Goal: Transaction & Acquisition: Purchase product/service

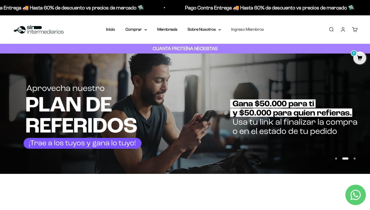
click at [261, 30] on link "Ingreso Miembros" at bounding box center [247, 29] width 33 height 4
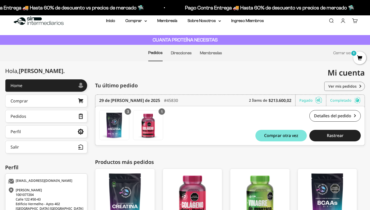
scroll to position [12, 0]
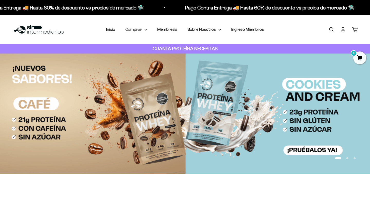
click at [135, 29] on summary "Comprar" at bounding box center [136, 29] width 22 height 7
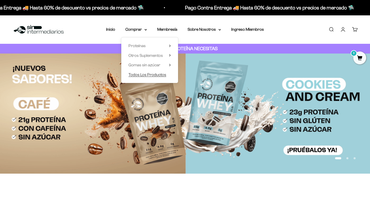
click at [142, 74] on span "Todos Los Productos" at bounding box center [147, 75] width 38 height 4
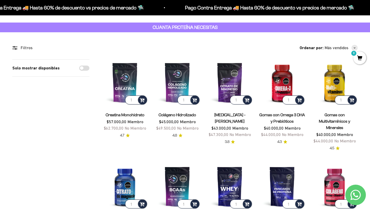
scroll to position [22, 0]
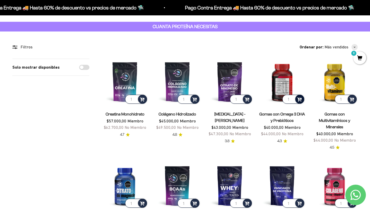
click at [300, 100] on span at bounding box center [299, 99] width 5 height 6
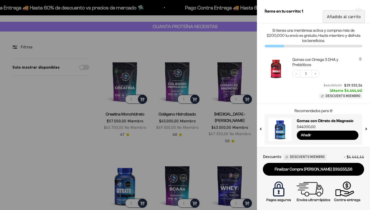
click at [237, 50] on div at bounding box center [185, 105] width 370 height 210
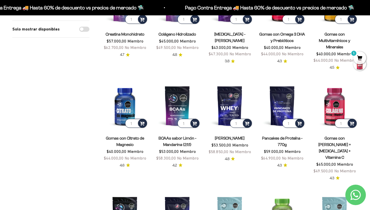
scroll to position [102, 0]
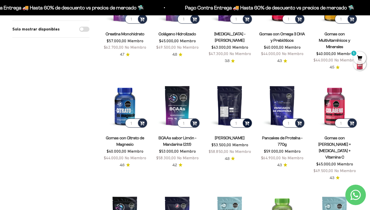
click at [246, 124] on span at bounding box center [246, 123] width 5 height 6
click at [242, 108] on span "Vainilla / 2 libras (910g)" at bounding box center [229, 110] width 31 height 4
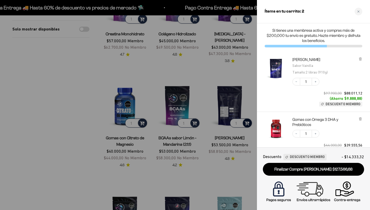
click at [245, 89] on div at bounding box center [185, 105] width 370 height 210
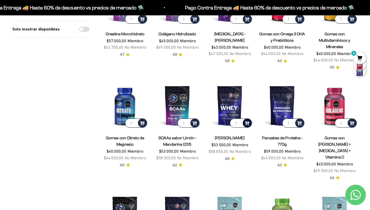
click at [246, 121] on span at bounding box center [246, 123] width 5 height 6
click at [238, 110] on span "Vainilla / 2 libras (910g)" at bounding box center [229, 110] width 31 height 4
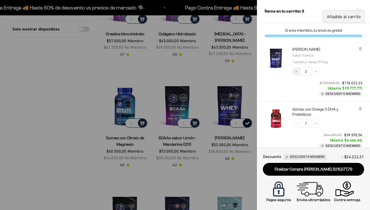
click at [297, 72] on icon "Decrease quantity" at bounding box center [295, 71] width 3 height 3
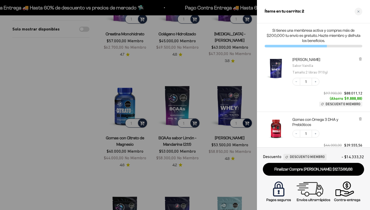
click at [363, 60] on div "Proteína Whey - [PERSON_NAME] : [PERSON_NAME] : 2 libras (910g) Decrease quanti…" at bounding box center [313, 82] width 113 height 60
click at [360, 59] on icon at bounding box center [360, 59] width 2 height 3
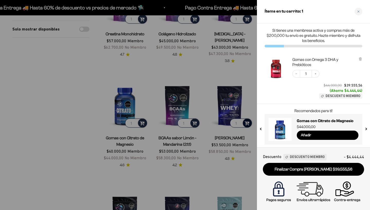
click at [167, 73] on div at bounding box center [185, 105] width 370 height 210
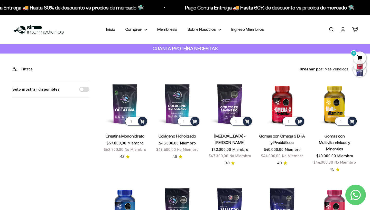
scroll to position [0, 0]
click at [142, 122] on span at bounding box center [142, 121] width 5 height 6
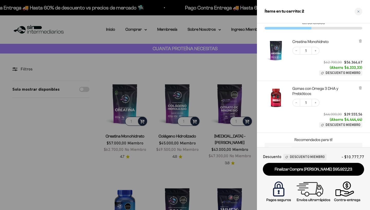
scroll to position [17, 0]
click at [225, 73] on div at bounding box center [185, 105] width 370 height 210
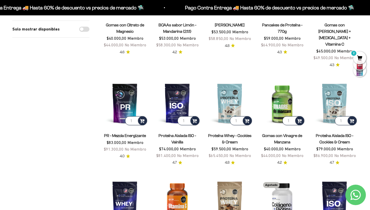
scroll to position [214, 0]
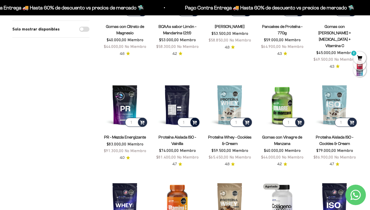
click at [195, 119] on span at bounding box center [194, 122] width 5 height 6
click at [53, 123] on div "Solo mostrar disponibles" at bounding box center [50, 115] width 77 height 497
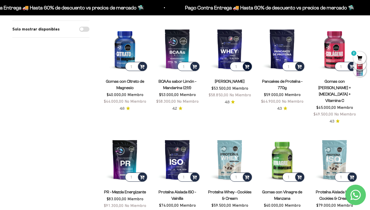
scroll to position [159, 0]
click at [248, 66] on span at bounding box center [246, 66] width 5 height 6
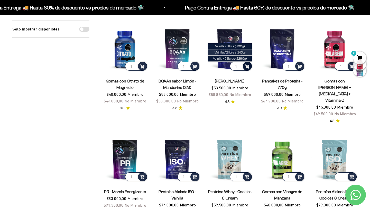
click at [245, 54] on span "Vainilla / 2 libras (910g)" at bounding box center [229, 53] width 31 height 4
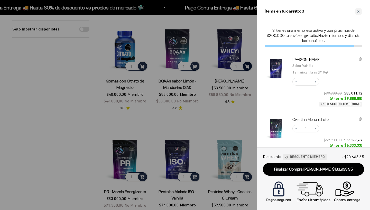
scroll to position [0, 0]
click at [78, 106] on div at bounding box center [185, 105] width 370 height 210
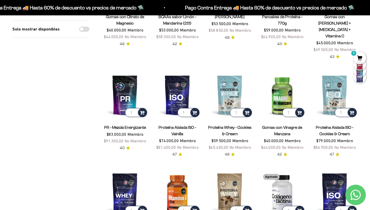
scroll to position [224, 0]
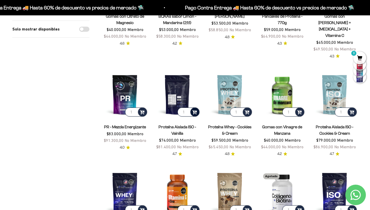
click at [195, 109] on span at bounding box center [194, 112] width 5 height 6
click at [191, 95] on li "Vanilla / 1 libra" at bounding box center [178, 98] width 44 height 6
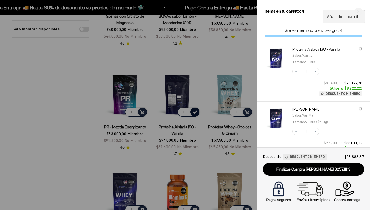
click at [76, 116] on div at bounding box center [185, 105] width 370 height 210
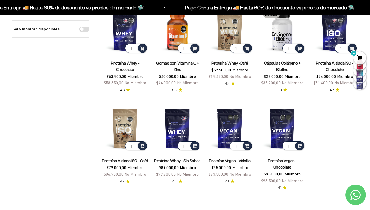
scroll to position [391, 0]
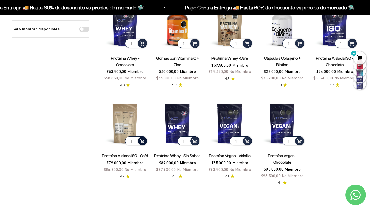
click at [143, 138] on span at bounding box center [142, 141] width 5 height 6
click at [138, 126] on span "Café / 1 libra (460g)" at bounding box center [124, 128] width 27 height 4
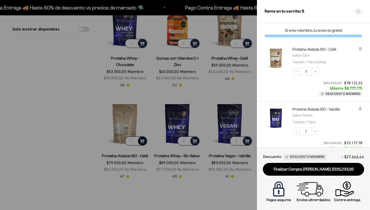
scroll to position [0, 0]
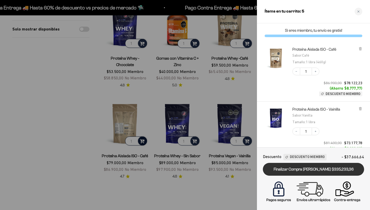
click at [320, 174] on link "Finalizar Compra [PERSON_NAME] $335.233,36" at bounding box center [313, 169] width 101 height 13
